Goal: Task Accomplishment & Management: Use online tool/utility

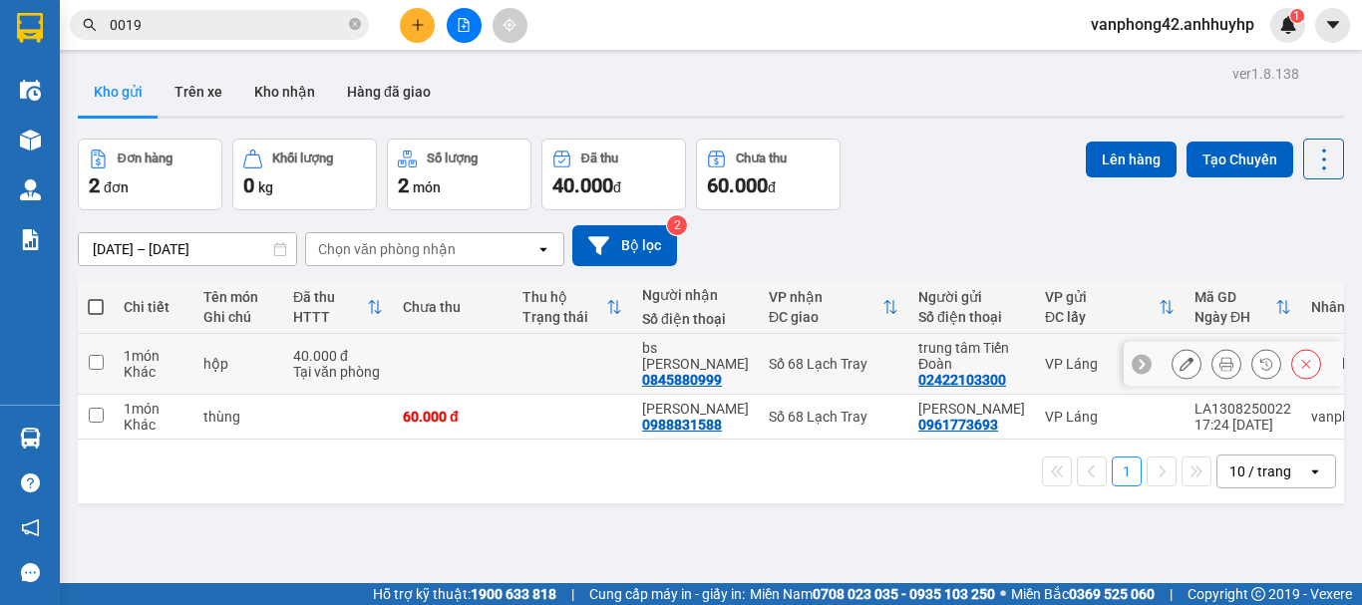
click at [468, 376] on td at bounding box center [453, 364] width 120 height 61
checkbox input "true"
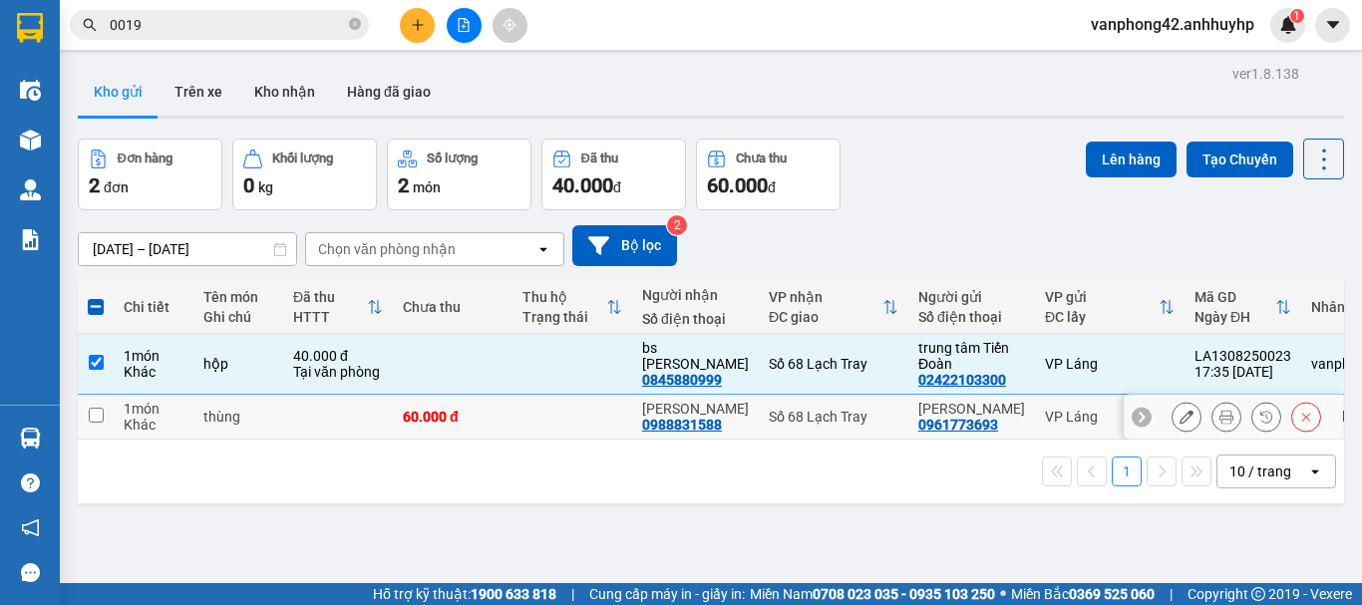
click at [467, 420] on div "60.000 đ" at bounding box center [453, 417] width 100 height 16
checkbox input "true"
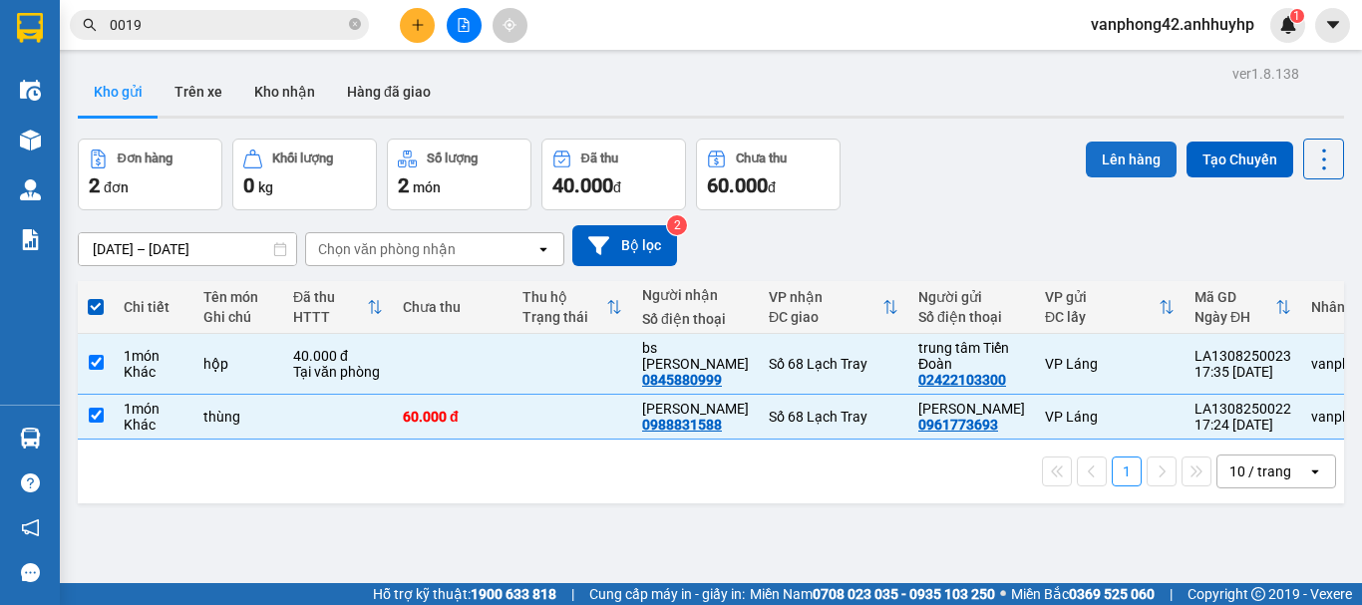
click at [1118, 165] on button "Lên hàng" at bounding box center [1131, 160] width 91 height 36
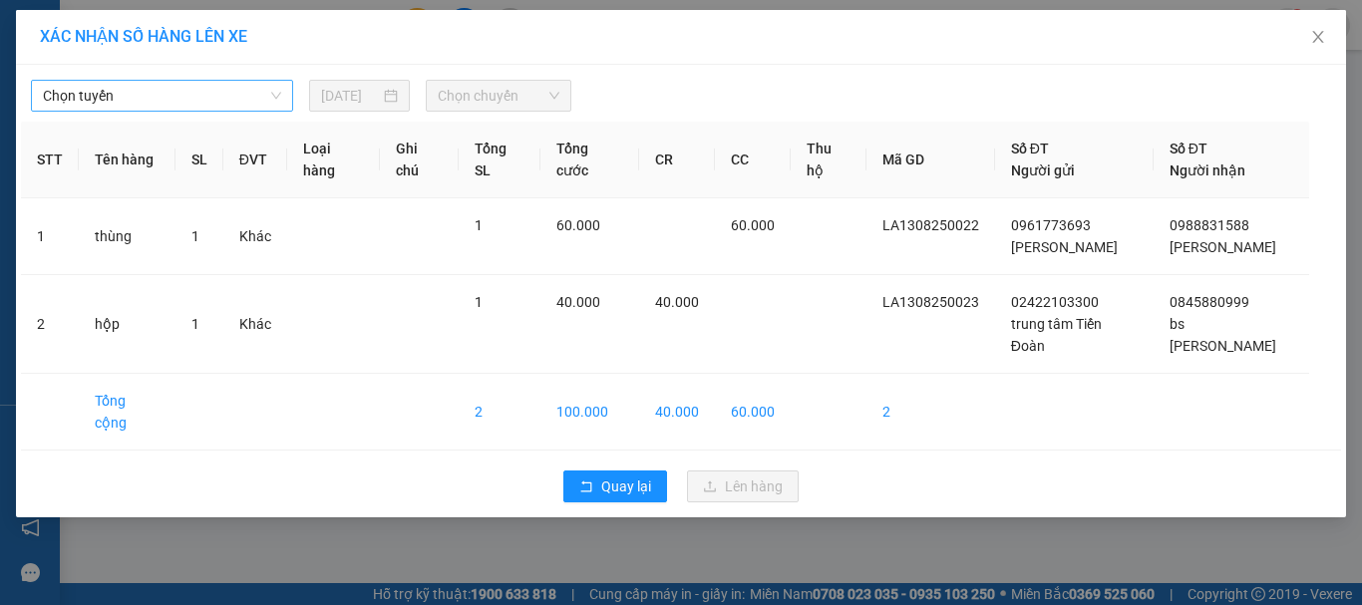
click at [221, 96] on span "Chọn tuyến" at bounding box center [162, 96] width 238 height 30
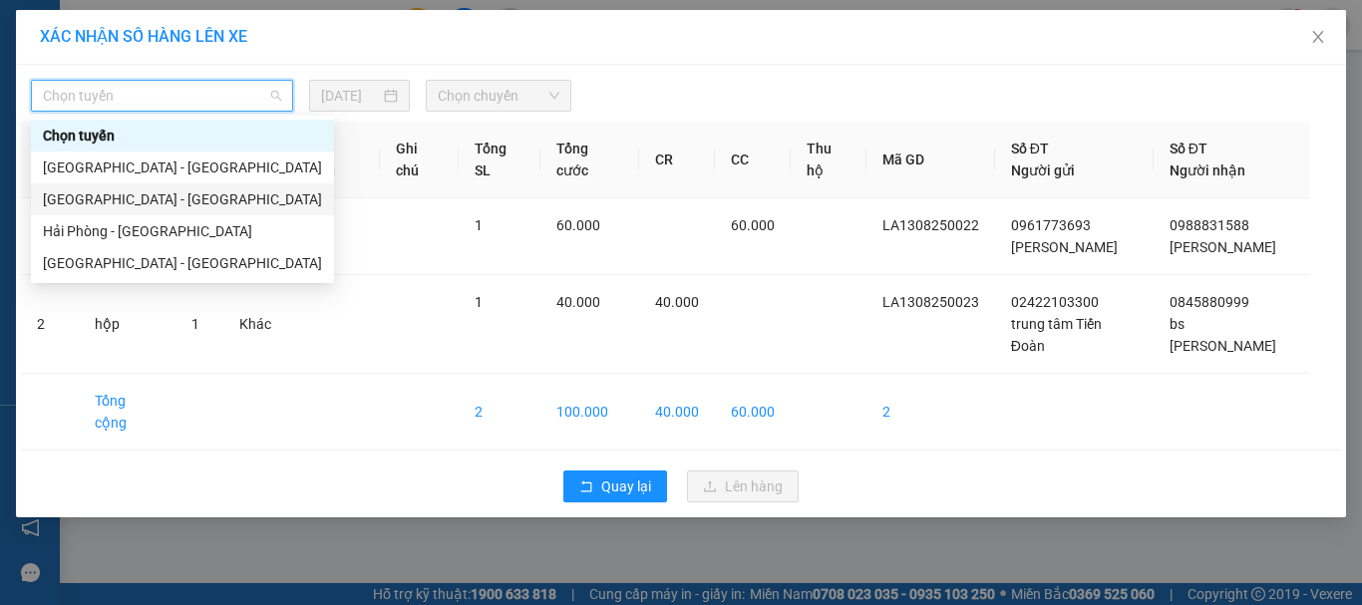
click at [182, 195] on div "[GEOGRAPHIC_DATA] - [GEOGRAPHIC_DATA]" at bounding box center [182, 199] width 279 height 22
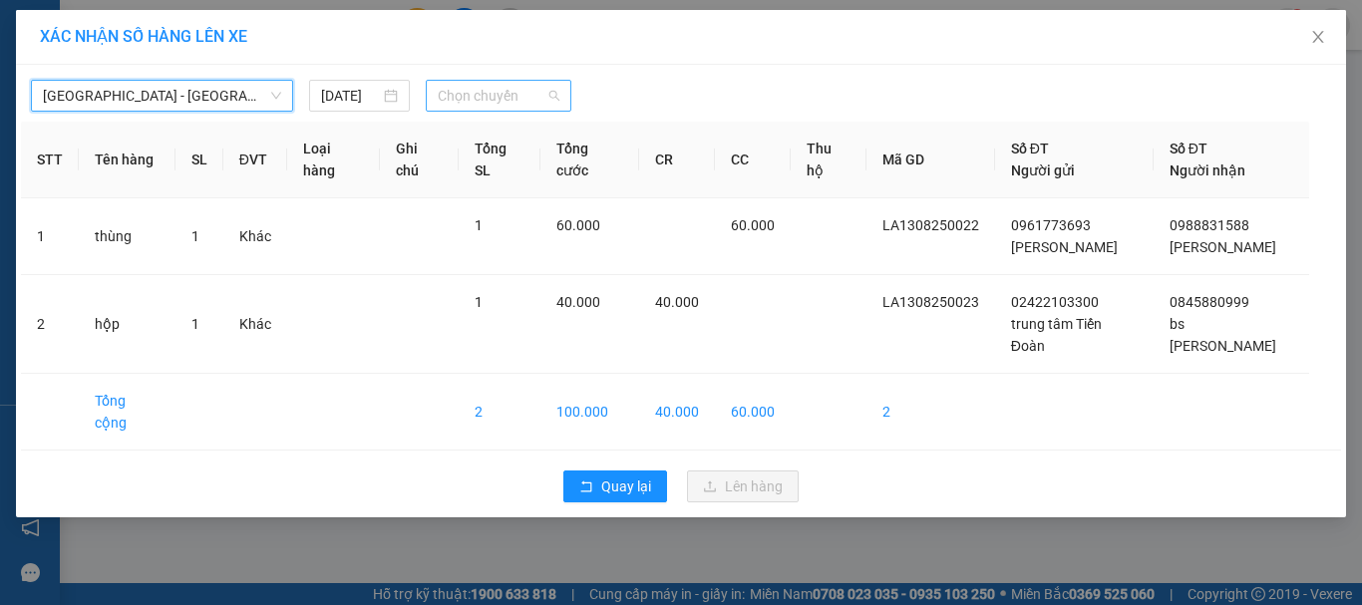
click at [501, 98] on span "Chọn chuyến" at bounding box center [499, 96] width 123 height 30
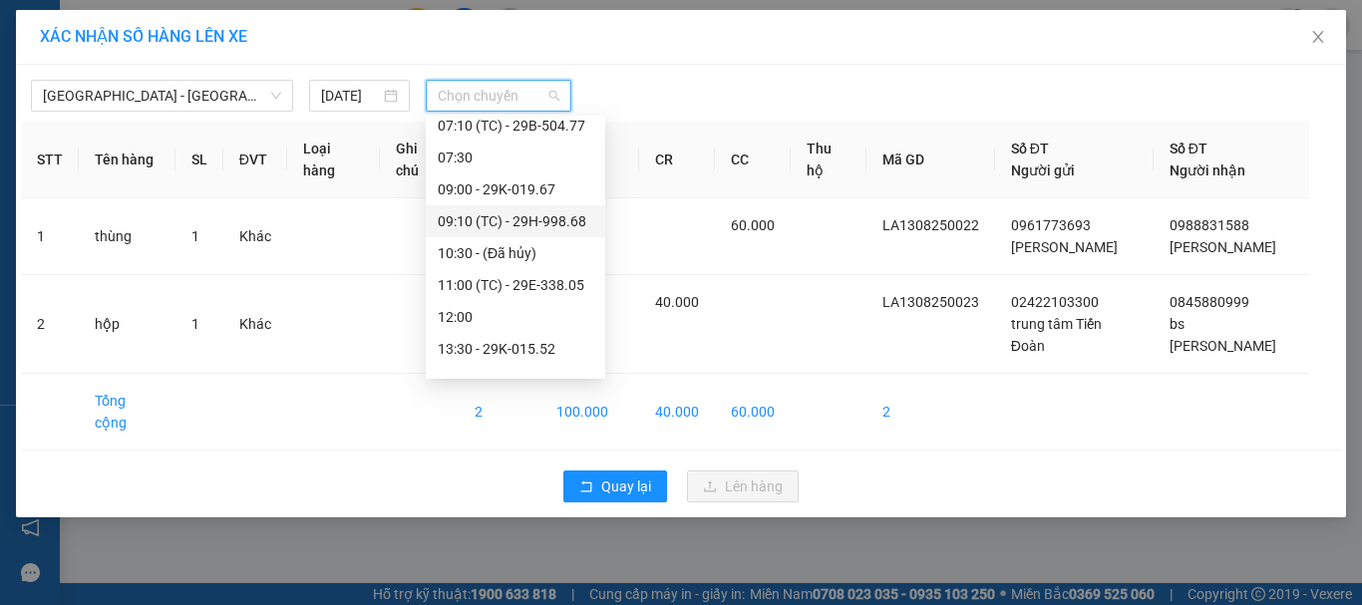
scroll to position [287, 0]
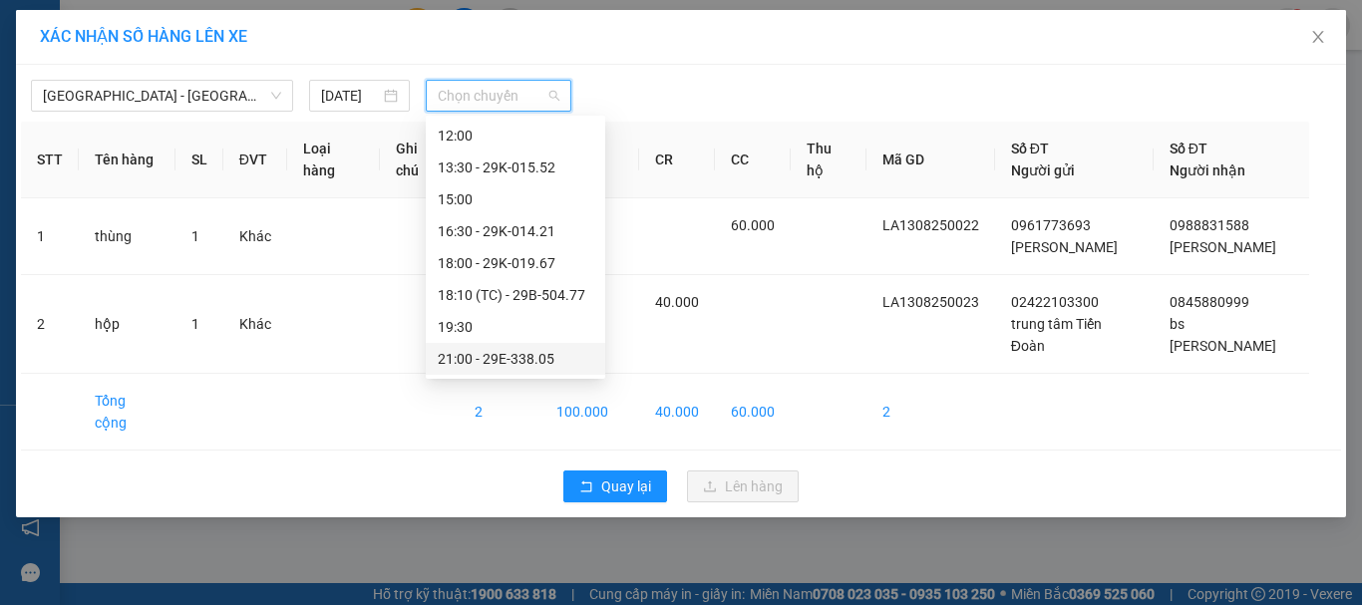
click at [509, 363] on div "21:00 - 29E-338.05" at bounding box center [516, 359] width 156 height 22
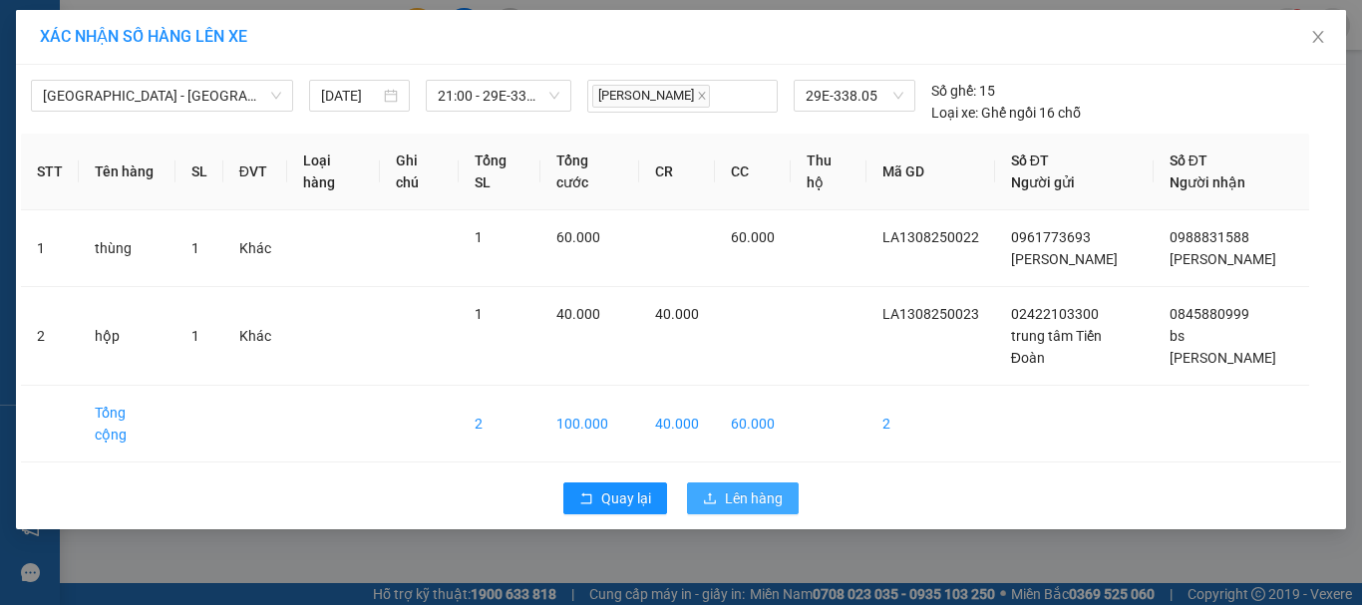
drag, startPoint x: 779, startPoint y: 455, endPoint x: 744, endPoint y: 449, distance: 35.4
click at [776, 488] on span "Lên hàng" at bounding box center [754, 499] width 58 height 22
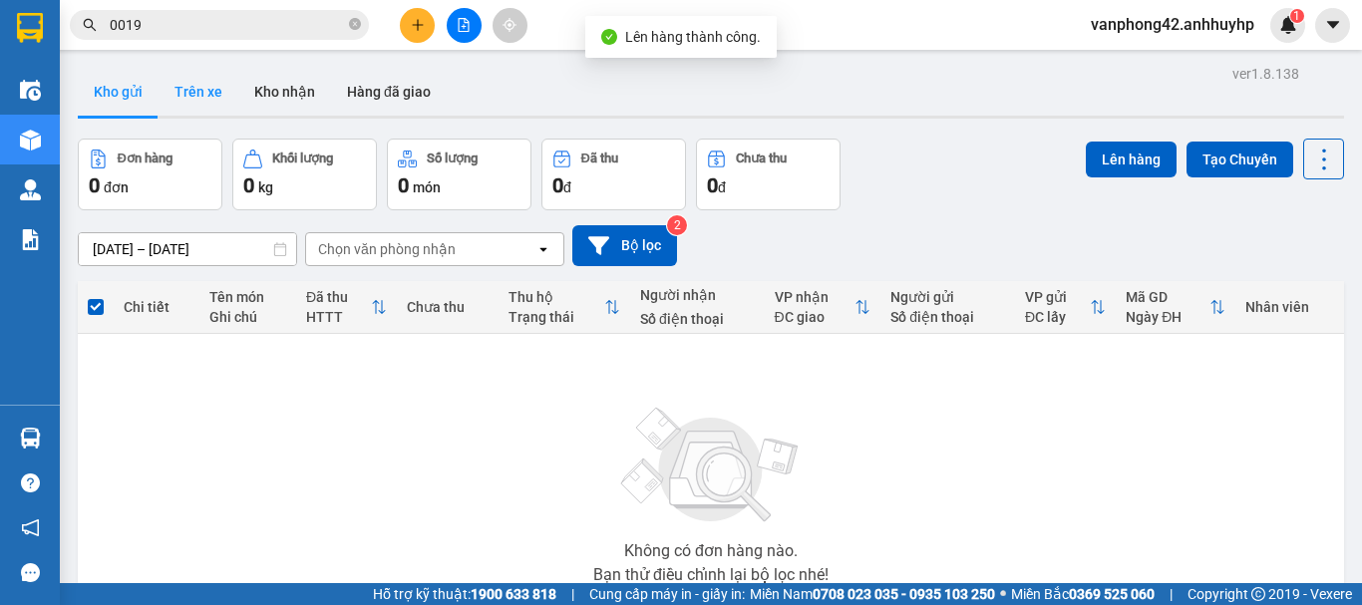
click at [182, 85] on button "Trên xe" at bounding box center [199, 92] width 80 height 48
